Goal: Register for event/course

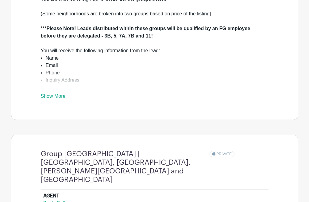
scroll to position [215, 0]
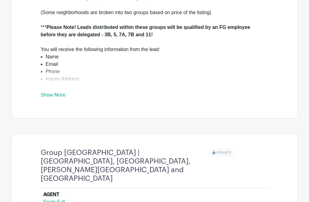
click at [69, 99] on div "You are allowed to sign up for ONLY 2 of the groups below. (Some neighborhoods …" at bounding box center [155, 46] width 228 height 104
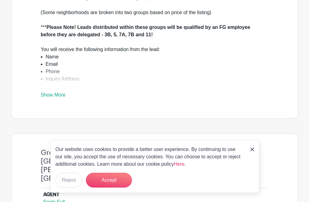
click at [59, 100] on link "Show More" at bounding box center [53, 96] width 25 height 8
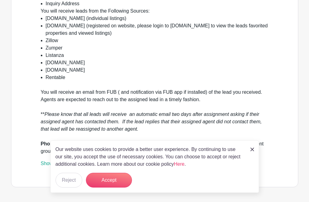
scroll to position [307, 0]
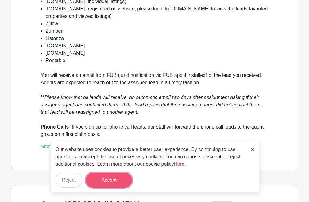
click at [103, 177] on button "Accept" at bounding box center [109, 180] width 46 height 15
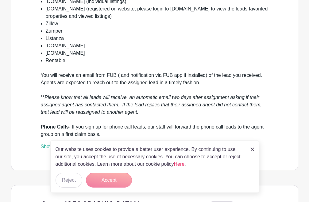
click at [110, 180] on form "Accept" at bounding box center [109, 180] width 46 height 15
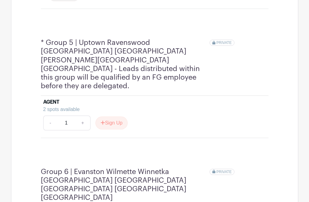
scroll to position [983, 0]
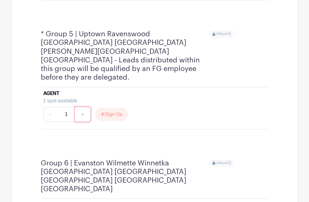
click at [82, 107] on link "+" at bounding box center [82, 114] width 15 height 15
click at [119, 108] on button "Sign Up" at bounding box center [112, 114] width 32 height 13
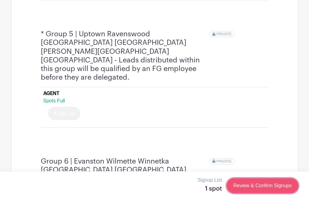
click at [271, 189] on link "Review & Confirm Signups" at bounding box center [262, 185] width 71 height 15
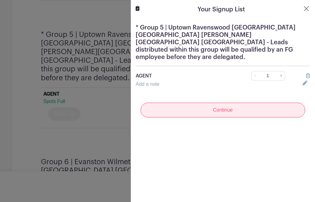
click at [216, 103] on input "Continue" at bounding box center [222, 110] width 164 height 15
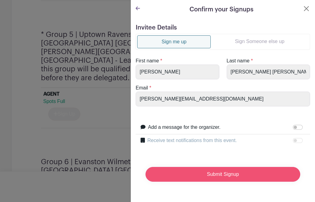
click at [254, 174] on input "Submit Signup" at bounding box center [222, 174] width 155 height 15
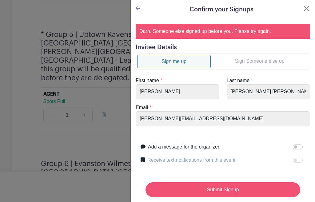
click at [223, 185] on input "Submit Signup" at bounding box center [222, 189] width 155 height 15
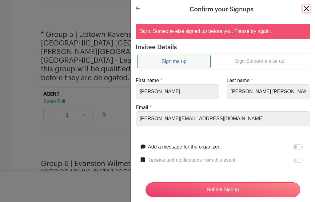
click at [302, 9] on button "Close" at bounding box center [305, 8] width 7 height 7
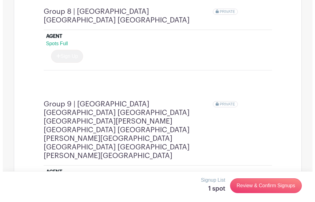
scroll to position [1505, 0]
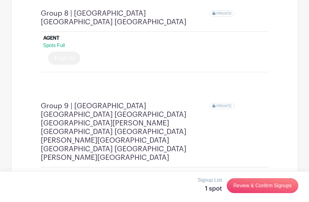
click at [115, 188] on button "Sign Up" at bounding box center [112, 194] width 32 height 13
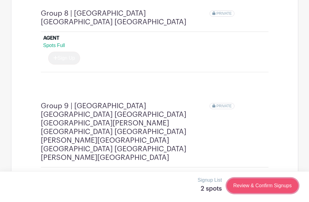
click at [256, 181] on link "Review & Confirm Signups" at bounding box center [262, 185] width 71 height 15
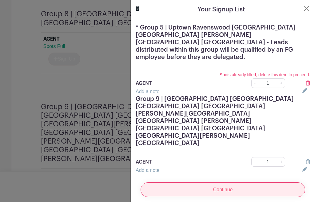
click at [233, 182] on input "Continue" at bounding box center [222, 189] width 164 height 15
click at [225, 182] on input "Continue" at bounding box center [222, 189] width 164 height 15
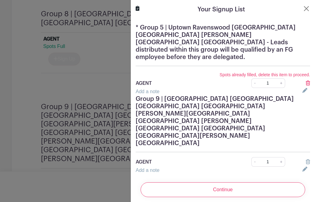
click at [305, 80] on icon at bounding box center [307, 82] width 4 height 5
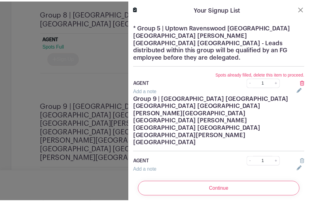
scroll to position [1503, 0]
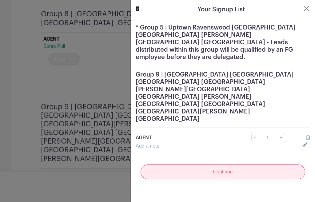
click at [223, 164] on input "Continue" at bounding box center [222, 171] width 164 height 15
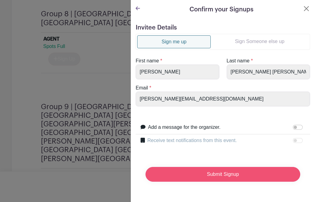
click at [229, 169] on input "Submit Signup" at bounding box center [222, 174] width 155 height 15
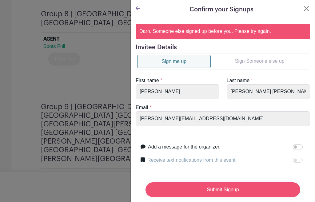
click at [214, 182] on input "Submit Signup" at bounding box center [222, 189] width 155 height 15
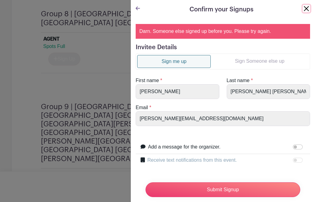
click at [302, 8] on button "Close" at bounding box center [305, 8] width 7 height 7
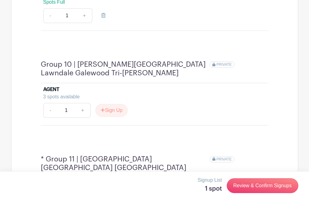
scroll to position [1621, 0]
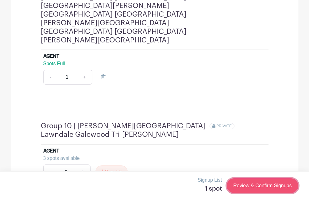
click at [259, 185] on link "Review & Confirm Signups" at bounding box center [262, 185] width 71 height 15
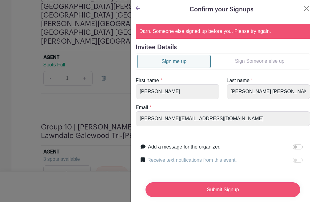
click at [258, 184] on input "Submit Signup" at bounding box center [222, 189] width 155 height 15
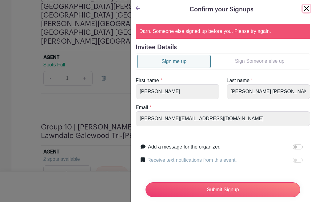
click at [302, 8] on button "Close" at bounding box center [305, 8] width 7 height 7
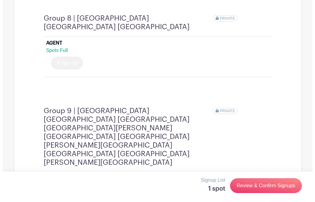
scroll to position [1498, 0]
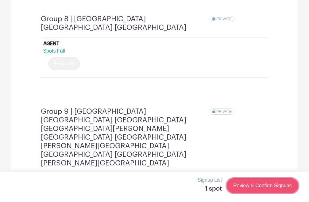
click at [234, 189] on link "Review & Confirm Signups" at bounding box center [262, 185] width 71 height 15
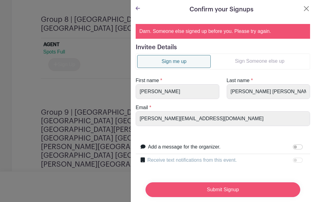
scroll to position [19, 0]
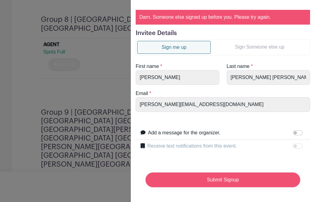
click at [238, 180] on input "Submit Signup" at bounding box center [222, 179] width 155 height 15
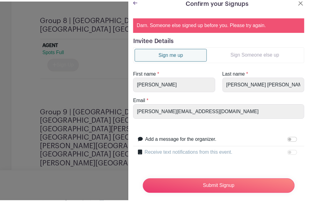
scroll to position [0, 0]
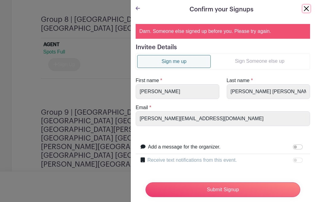
click at [302, 8] on button "Close" at bounding box center [305, 8] width 7 height 7
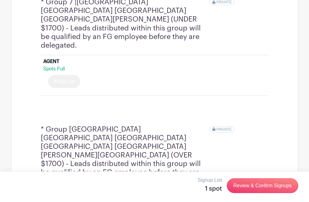
scroll to position [1221, 0]
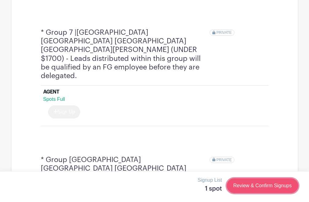
click at [265, 185] on link "Review & Confirm Signups" at bounding box center [262, 185] width 71 height 15
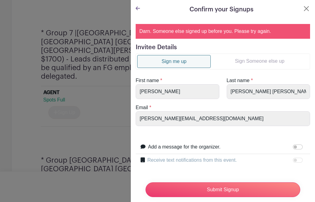
click at [170, 61] on link "Sign me up" at bounding box center [173, 61] width 73 height 13
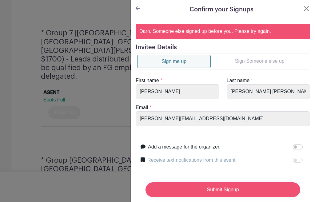
click at [220, 184] on input "Submit Signup" at bounding box center [222, 189] width 155 height 15
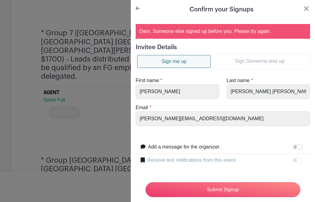
click at [185, 35] on div "Darn. Someone else signed up before you. Please try again." at bounding box center [222, 31] width 174 height 15
click at [139, 8] on icon at bounding box center [137, 8] width 4 height 4
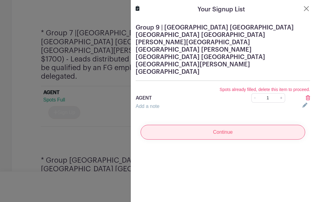
click at [225, 125] on input "Continue" at bounding box center [222, 132] width 164 height 15
click at [226, 125] on input "Continue" at bounding box center [222, 132] width 164 height 15
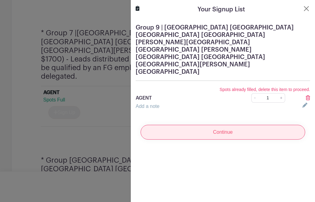
click at [226, 125] on input "Continue" at bounding box center [222, 132] width 164 height 15
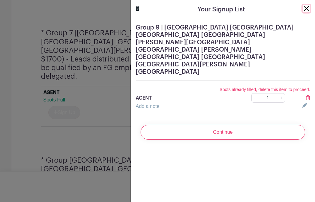
click at [302, 8] on button "Close" at bounding box center [305, 8] width 7 height 7
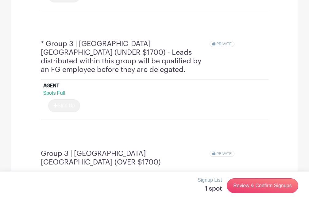
scroll to position [515, 0]
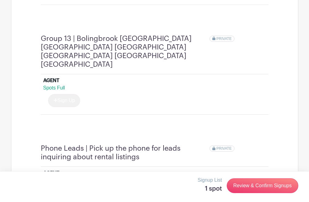
scroll to position [1930, 0]
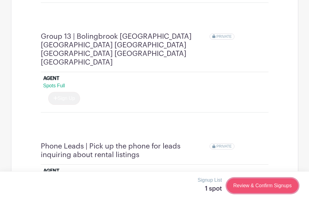
click at [268, 193] on link "Review & Confirm Signups" at bounding box center [262, 185] width 71 height 15
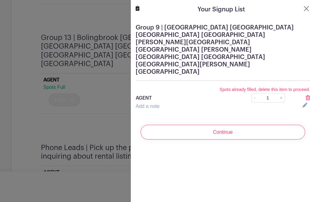
click at [190, 89] on form "Group 9 | [GEOGRAPHIC_DATA] [GEOGRAPHIC_DATA] [GEOGRAPHIC_DATA] [GEOGRAPHIC_DAT…" at bounding box center [223, 81] width 184 height 125
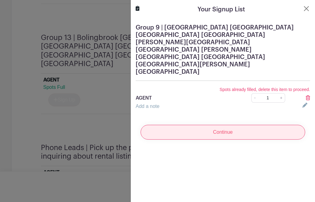
click at [189, 125] on input "Continue" at bounding box center [222, 132] width 164 height 15
click at [228, 125] on input "Continue" at bounding box center [222, 132] width 164 height 15
click at [237, 125] on input "Continue" at bounding box center [222, 132] width 164 height 15
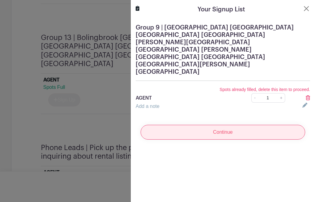
click at [237, 125] on input "Continue" at bounding box center [222, 132] width 164 height 15
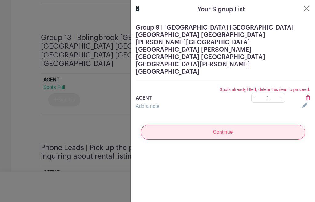
click at [234, 125] on input "Continue" at bounding box center [222, 132] width 164 height 15
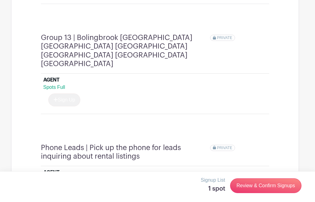
click at [85, 167] on div at bounding box center [157, 101] width 315 height 202
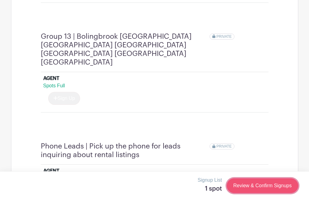
click at [258, 189] on link "Review & Confirm Signups" at bounding box center [262, 185] width 71 height 15
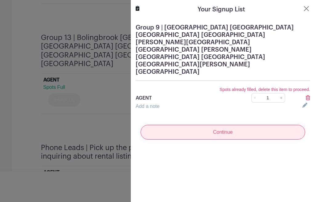
click at [235, 125] on input "Continue" at bounding box center [222, 132] width 164 height 15
click at [236, 125] on input "Continue" at bounding box center [222, 132] width 164 height 15
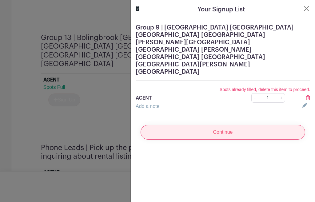
click at [236, 125] on input "Continue" at bounding box center [222, 132] width 164 height 15
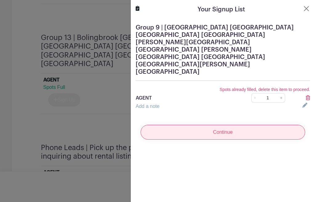
click at [237, 125] on input "Continue" at bounding box center [222, 132] width 164 height 15
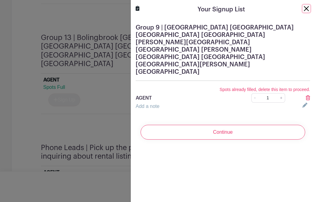
click at [302, 9] on button "Close" at bounding box center [305, 8] width 7 height 7
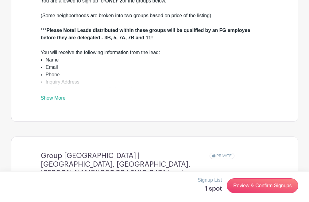
scroll to position [215, 0]
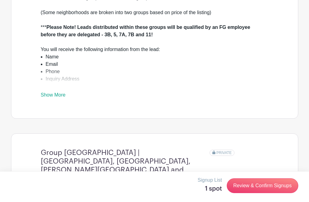
click at [55, 100] on link "Show More" at bounding box center [53, 96] width 25 height 8
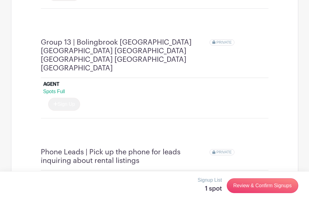
scroll to position [2074, 0]
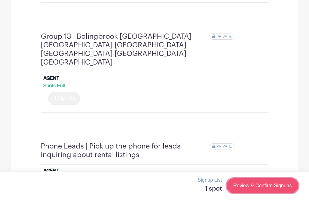
click at [251, 189] on link "Review & Confirm Signups" at bounding box center [262, 185] width 71 height 15
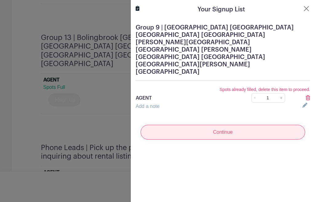
click at [219, 125] on input "Continue" at bounding box center [222, 132] width 164 height 15
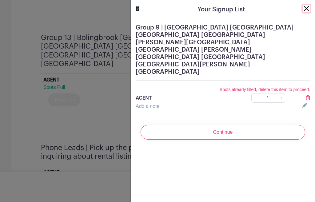
click at [302, 9] on button "Close" at bounding box center [305, 8] width 7 height 7
